Goal: Transaction & Acquisition: Obtain resource

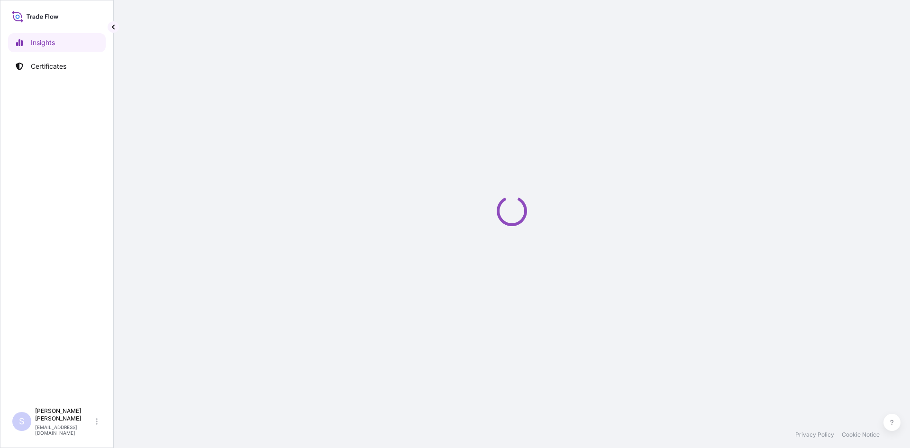
select select "2025"
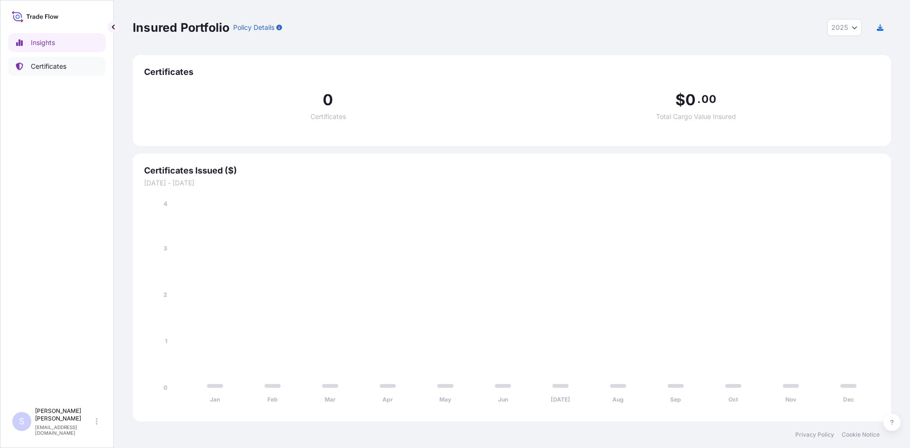
click at [65, 71] on link "Certificates" at bounding box center [57, 66] width 98 height 19
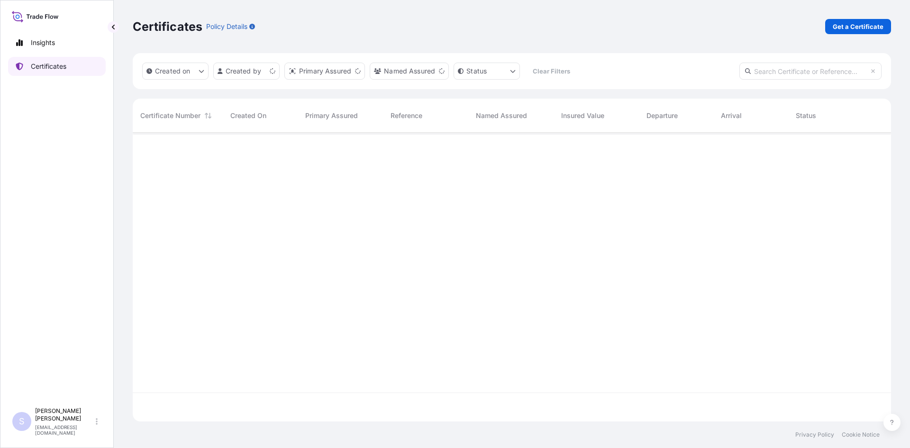
scroll to position [287, 751]
click at [858, 30] on p "Get a Certificate" at bounding box center [858, 26] width 51 height 9
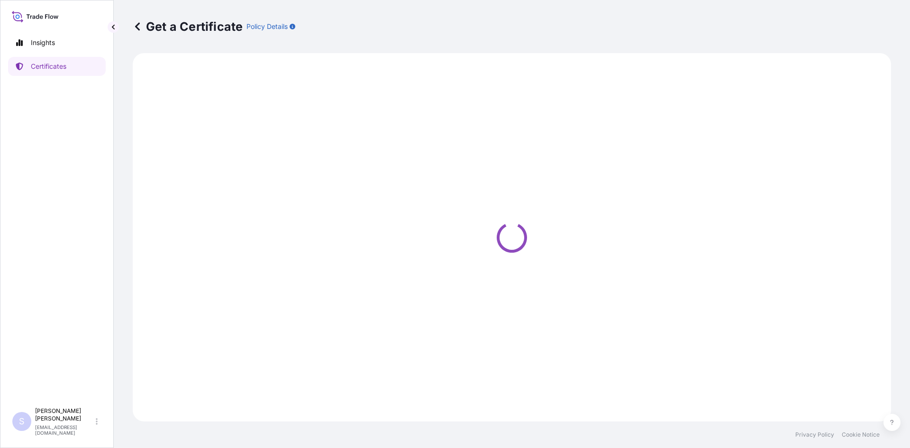
select select "Sea"
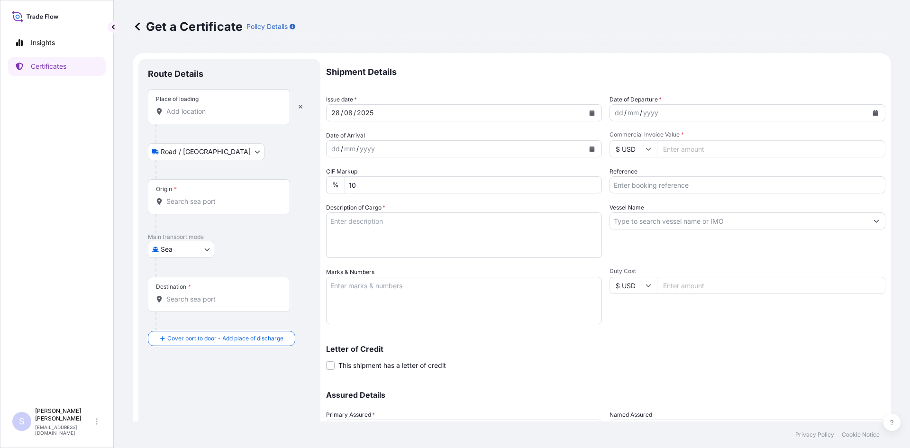
click at [239, 118] on div "Place of loading" at bounding box center [219, 106] width 142 height 35
click at [239, 116] on input "Place of loading" at bounding box center [222, 111] width 112 height 9
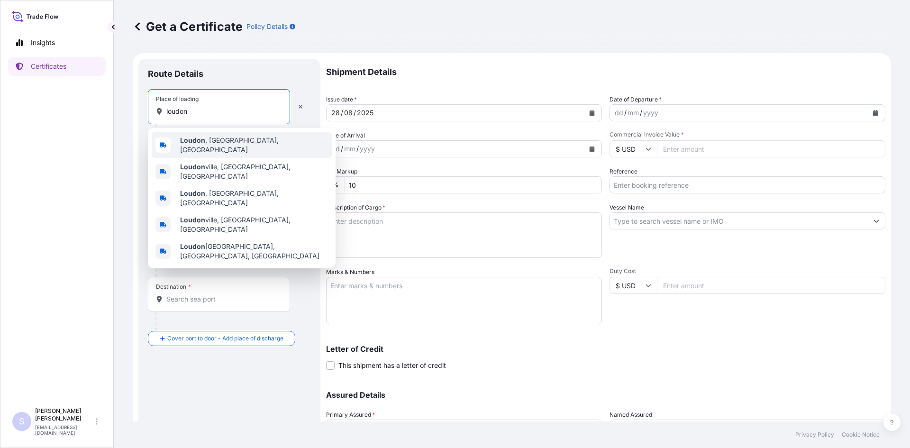
click at [227, 144] on span "[GEOGRAPHIC_DATA] , [GEOGRAPHIC_DATA], [GEOGRAPHIC_DATA]" at bounding box center [254, 145] width 148 height 19
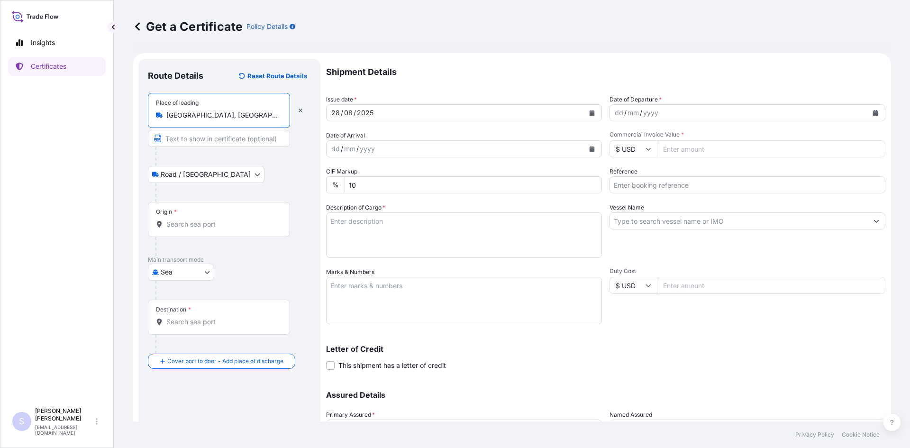
type input "[GEOGRAPHIC_DATA], [GEOGRAPHIC_DATA], [GEOGRAPHIC_DATA]"
click at [211, 221] on input "Origin *" at bounding box center [222, 223] width 112 height 9
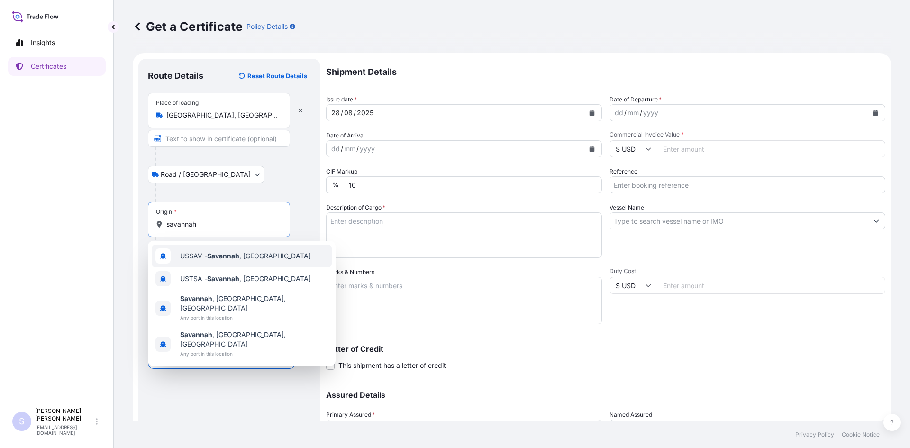
click at [240, 260] on span "USSAV - [GEOGRAPHIC_DATA] , [GEOGRAPHIC_DATA]" at bounding box center [245, 255] width 131 height 9
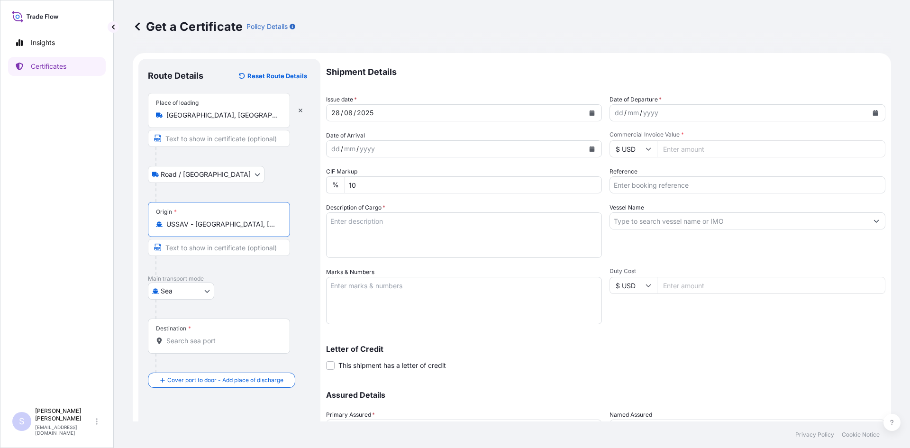
type input "USSAV - [GEOGRAPHIC_DATA], [GEOGRAPHIC_DATA]"
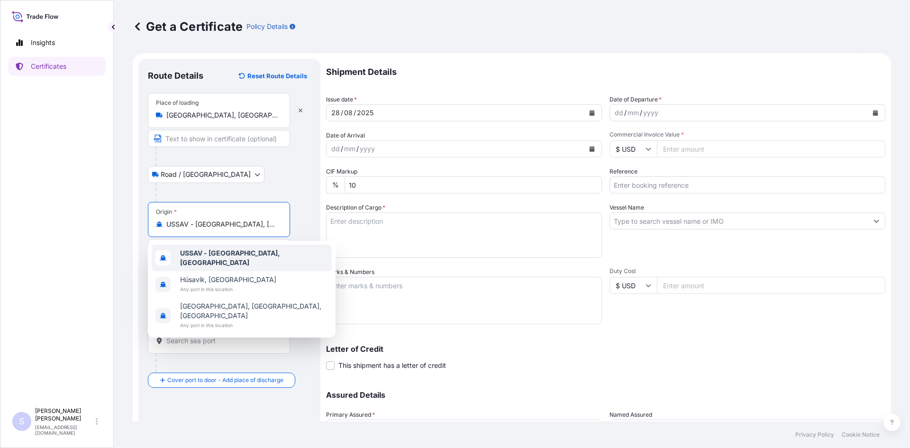
click at [280, 257] on b "USSAV - [GEOGRAPHIC_DATA], [GEOGRAPHIC_DATA]" at bounding box center [230, 258] width 100 height 18
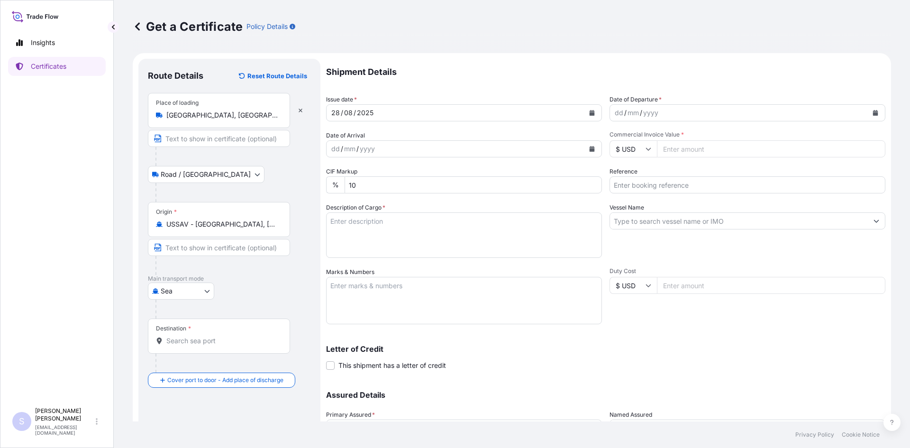
click at [236, 347] on div "Destination *" at bounding box center [219, 335] width 142 height 35
click at [236, 345] on input "Destination *" at bounding box center [222, 340] width 112 height 9
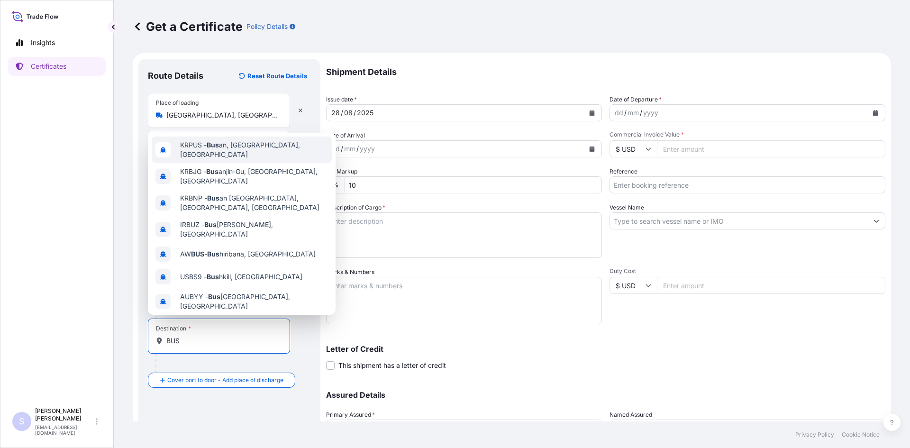
click at [266, 142] on div "KRPUS - Bus an, [GEOGRAPHIC_DATA], [GEOGRAPHIC_DATA]" at bounding box center [242, 149] width 180 height 27
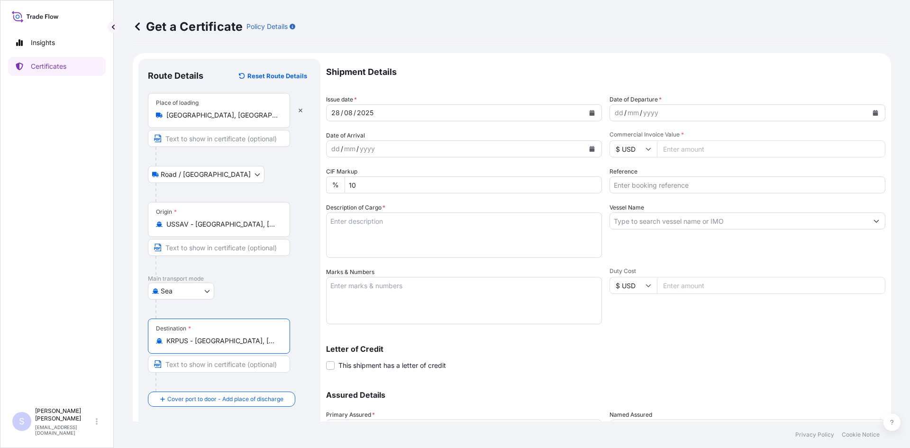
type input "KRPUS - [GEOGRAPHIC_DATA], [GEOGRAPHIC_DATA], [GEOGRAPHIC_DATA]"
click at [872, 115] on button "Calendar" at bounding box center [875, 112] width 15 height 15
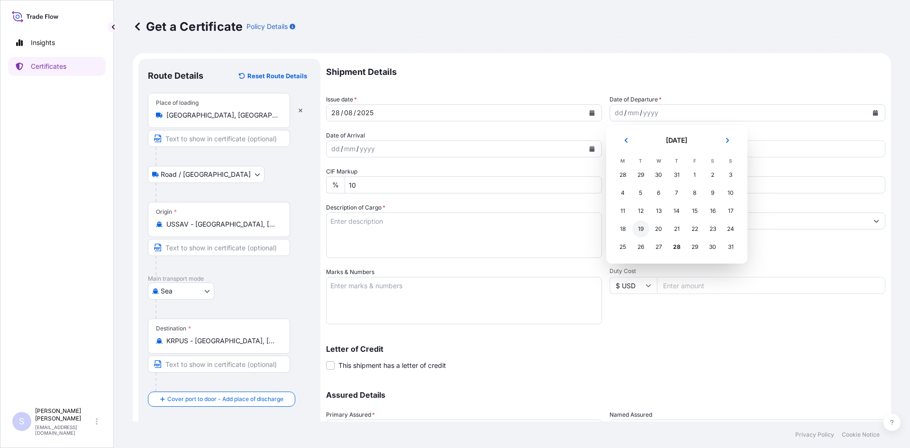
click at [645, 229] on div "19" at bounding box center [640, 228] width 17 height 17
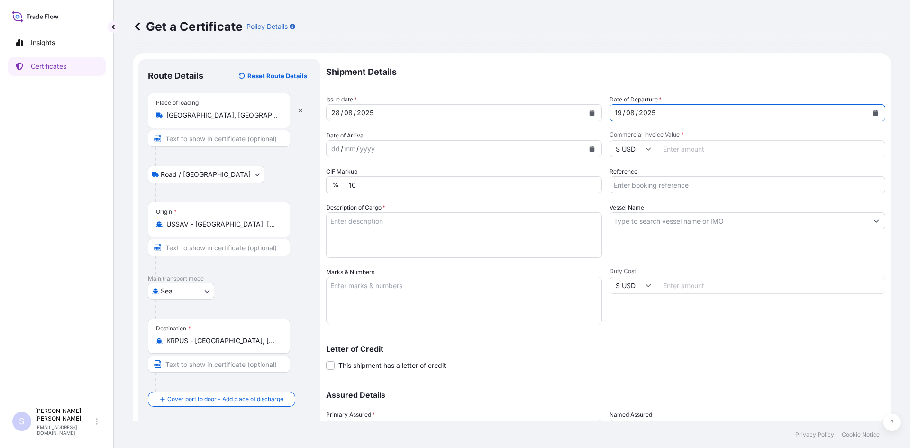
click at [589, 152] on button "Calendar" at bounding box center [591, 148] width 15 height 15
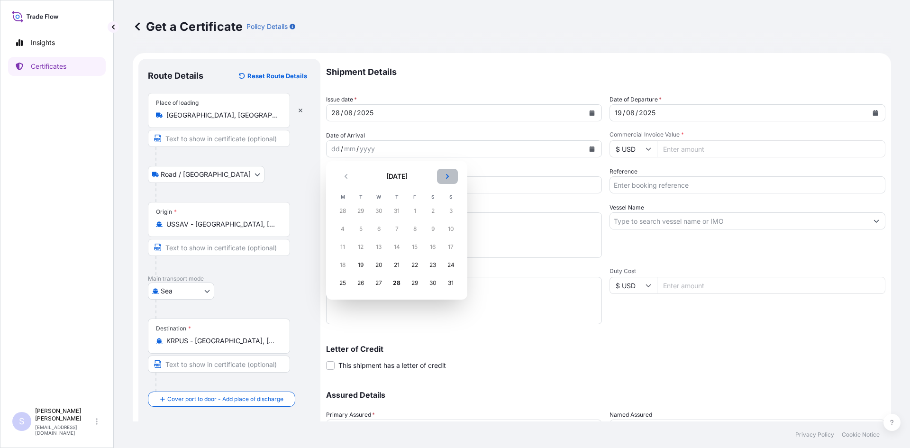
click at [449, 176] on icon "Next" at bounding box center [448, 176] width 6 height 6
click at [352, 229] on td "7" at bounding box center [361, 229] width 18 height 18
click at [363, 229] on div "7" at bounding box center [360, 228] width 17 height 17
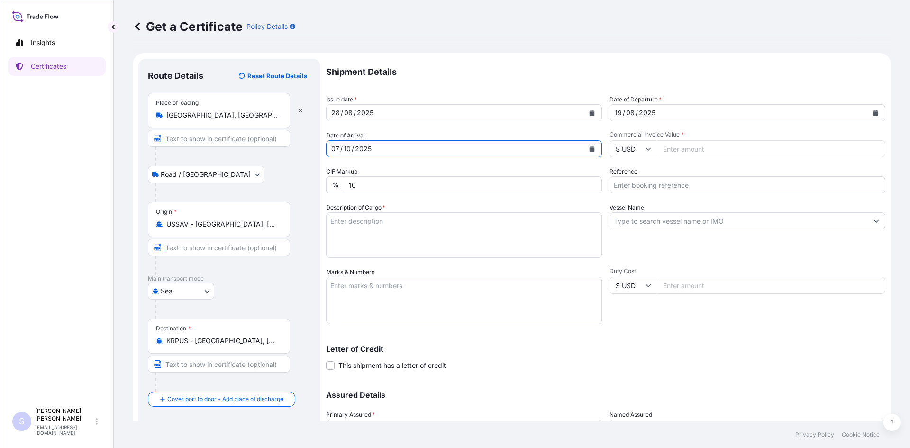
click at [721, 155] on input "Commercial Invoice Value *" at bounding box center [771, 148] width 228 height 17
type input "21037.50"
type input "2577214"
type textarea "765 BAGS STARDRI 100"
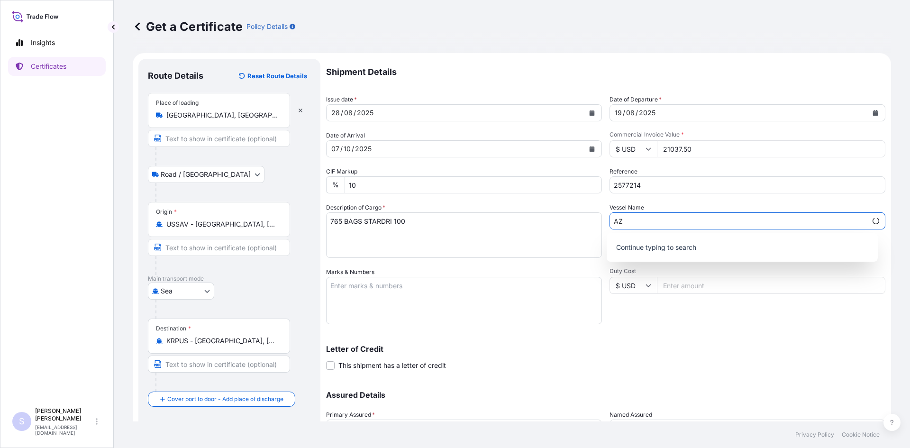
type input "A"
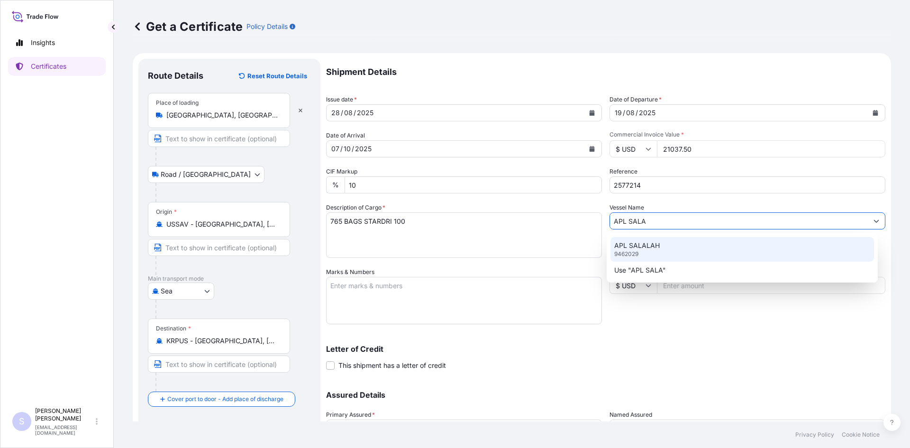
click at [677, 243] on div "APL SALALAH 9462029" at bounding box center [742, 249] width 264 height 25
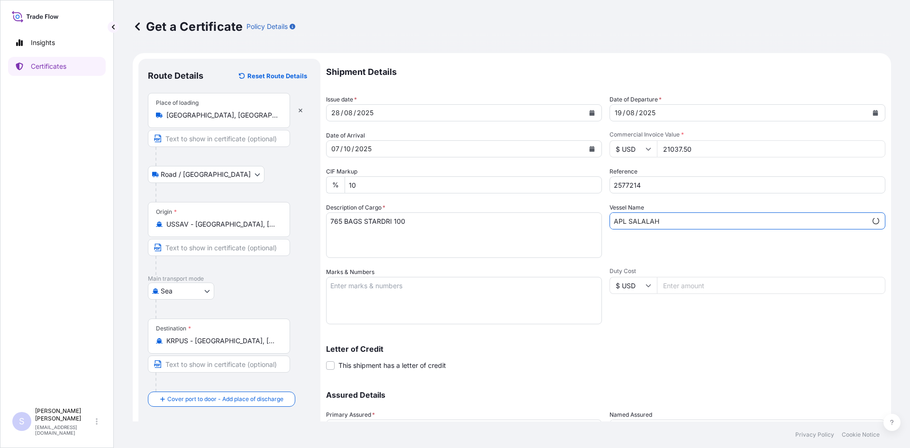
type input "APL SALALAH"
click at [464, 283] on textarea "Marks & Numbers" at bounding box center [464, 300] width 276 height 47
type textarea "DRYU4122669 0113900"
click at [682, 288] on input "Duty Cost" at bounding box center [771, 285] width 228 height 17
click at [605, 355] on div "Letter of Credit This shipment has a letter of credit Letter of credit * Letter…" at bounding box center [605, 357] width 559 height 25
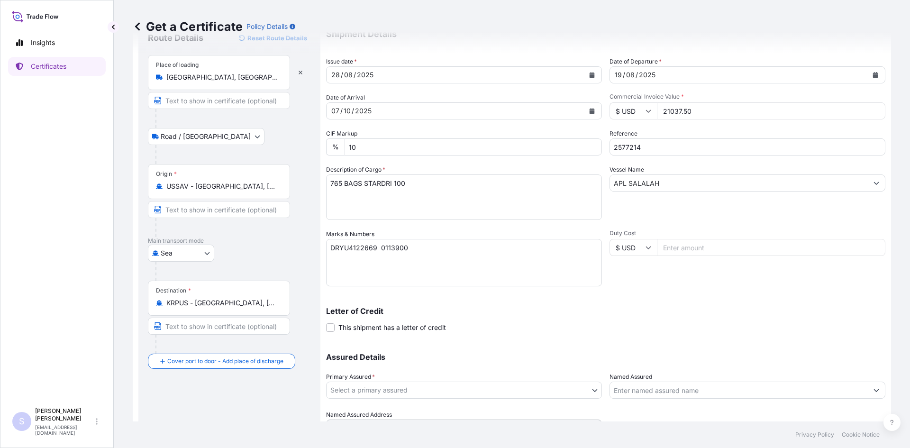
scroll to position [85, 0]
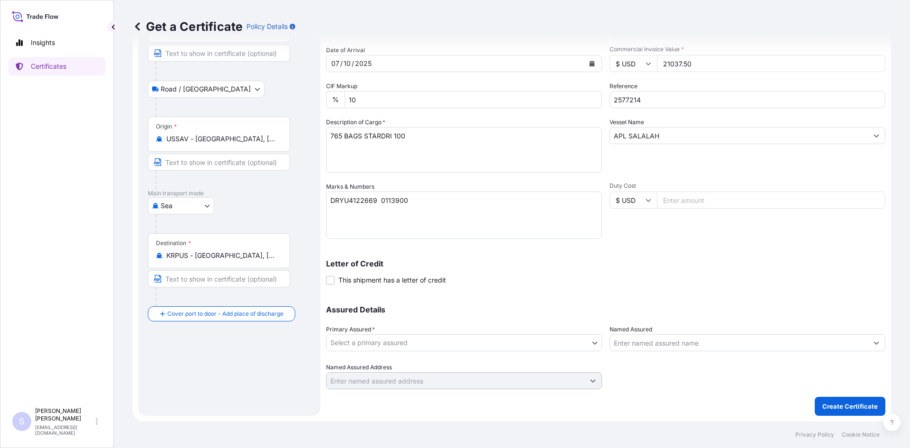
click at [436, 345] on body "Insights Certificates S [PERSON_NAME] [EMAIL_ADDRESS][DOMAIN_NAME] Get a Certif…" at bounding box center [455, 224] width 910 height 448
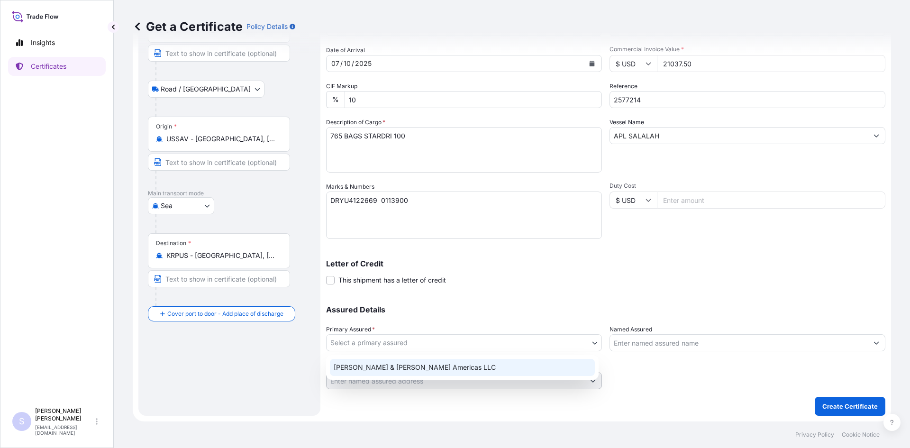
click at [409, 368] on div "[PERSON_NAME] & [PERSON_NAME] Americas LLC" at bounding box center [462, 367] width 265 height 17
select select "31658"
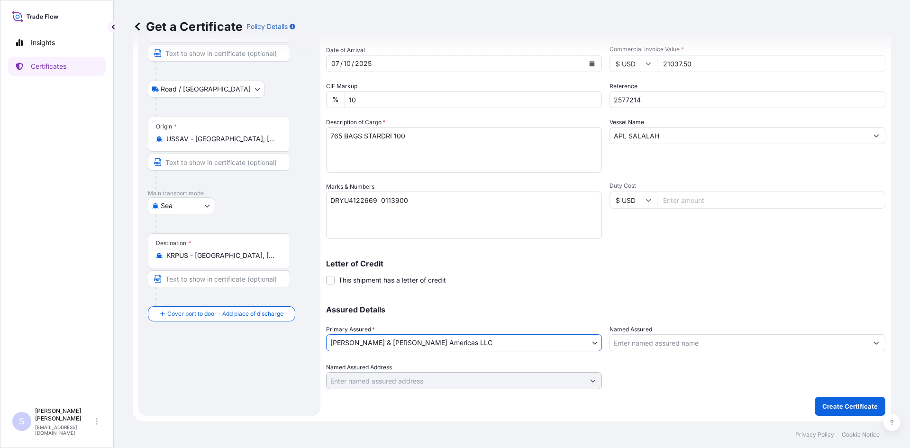
click at [635, 340] on input "Named Assured" at bounding box center [739, 342] width 258 height 17
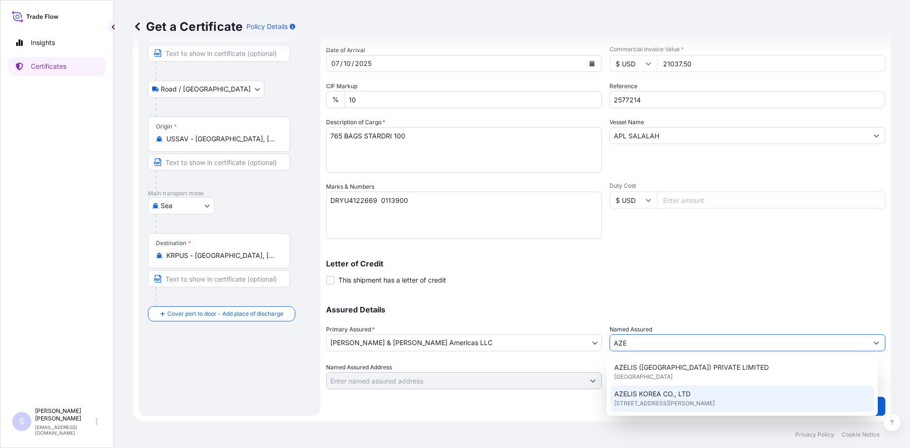
click at [682, 401] on span "[STREET_ADDRESS][PERSON_NAME]" at bounding box center [664, 403] width 100 height 9
type input "AZELIS KOREA CO., LTD"
type input "10F TAESEOK BLDG. 5 MABANG-RO 10-[PERSON_NAME]"
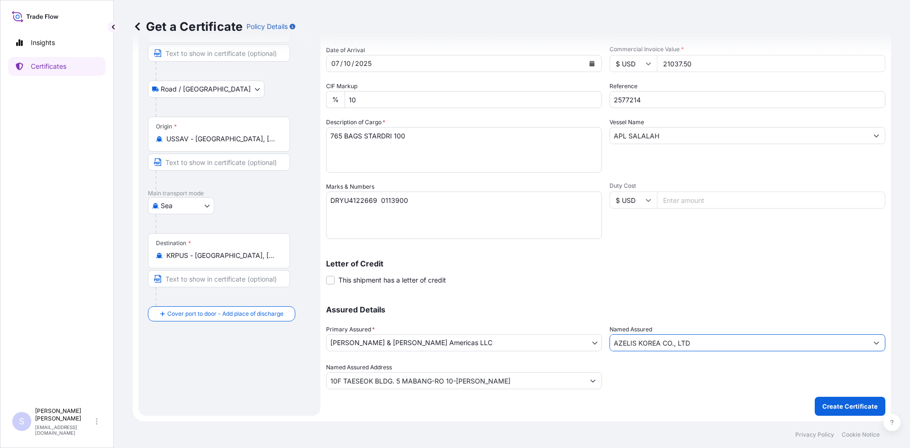
type input "AZELIS KOREA CO., LTD"
click at [841, 401] on p "Create Certificate" at bounding box center [849, 405] width 55 height 9
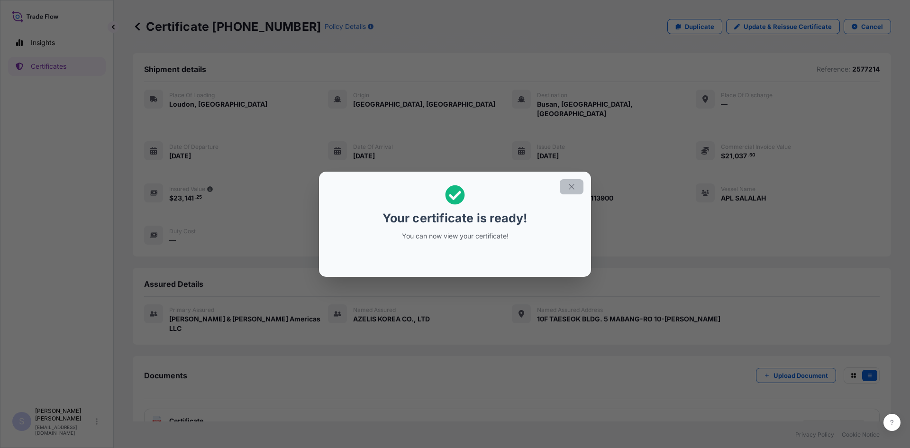
click at [574, 186] on icon "button" at bounding box center [571, 186] width 9 height 9
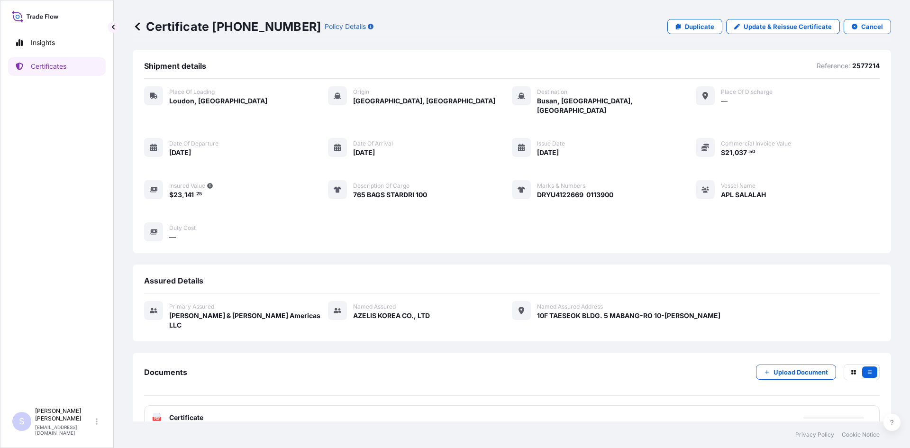
scroll to position [4, 0]
click at [155, 416] on text "PDF" at bounding box center [157, 417] width 6 height 3
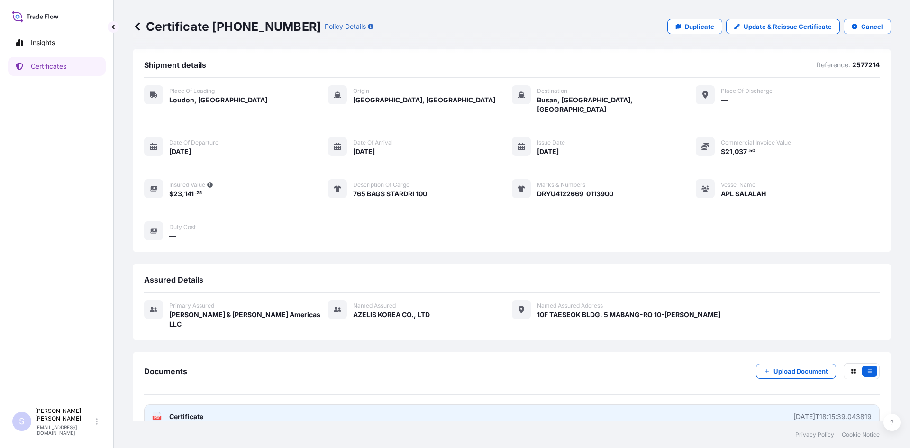
click at [191, 412] on span "Certificate" at bounding box center [186, 416] width 34 height 9
